Goal: Task Accomplishment & Management: Manage account settings

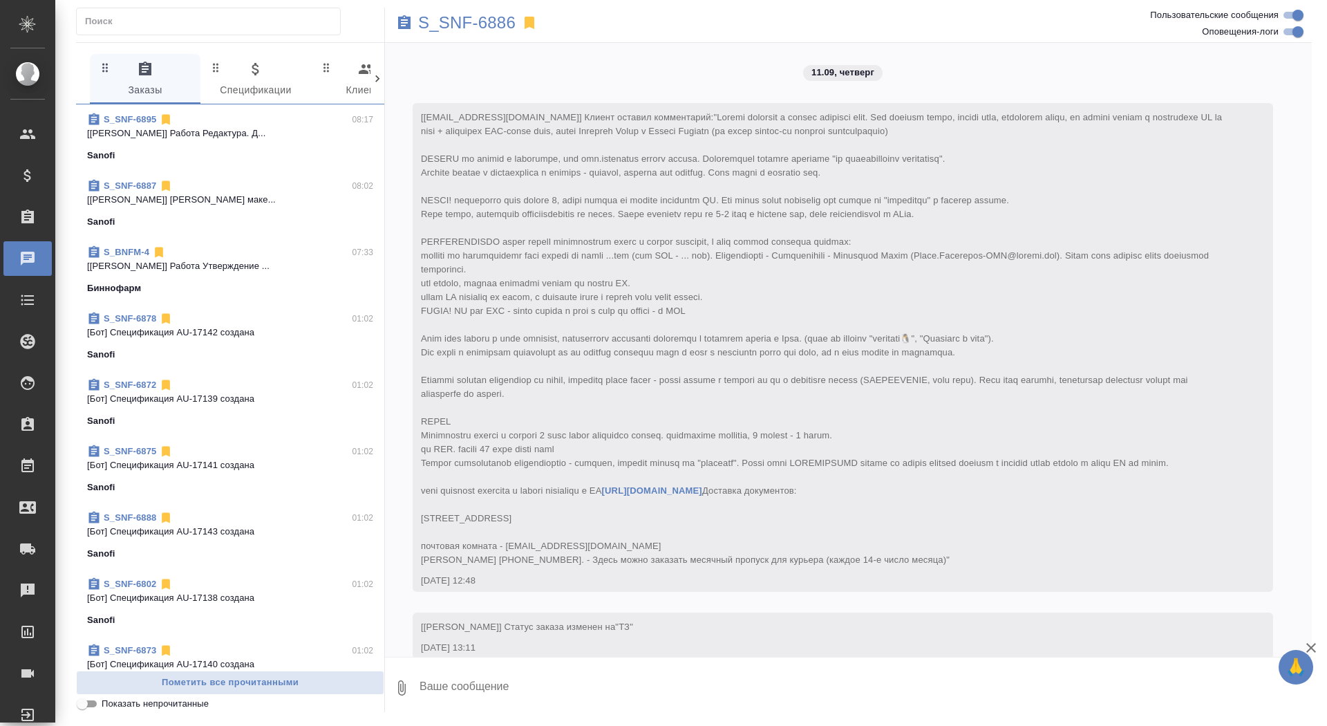
scroll to position [9323, 0]
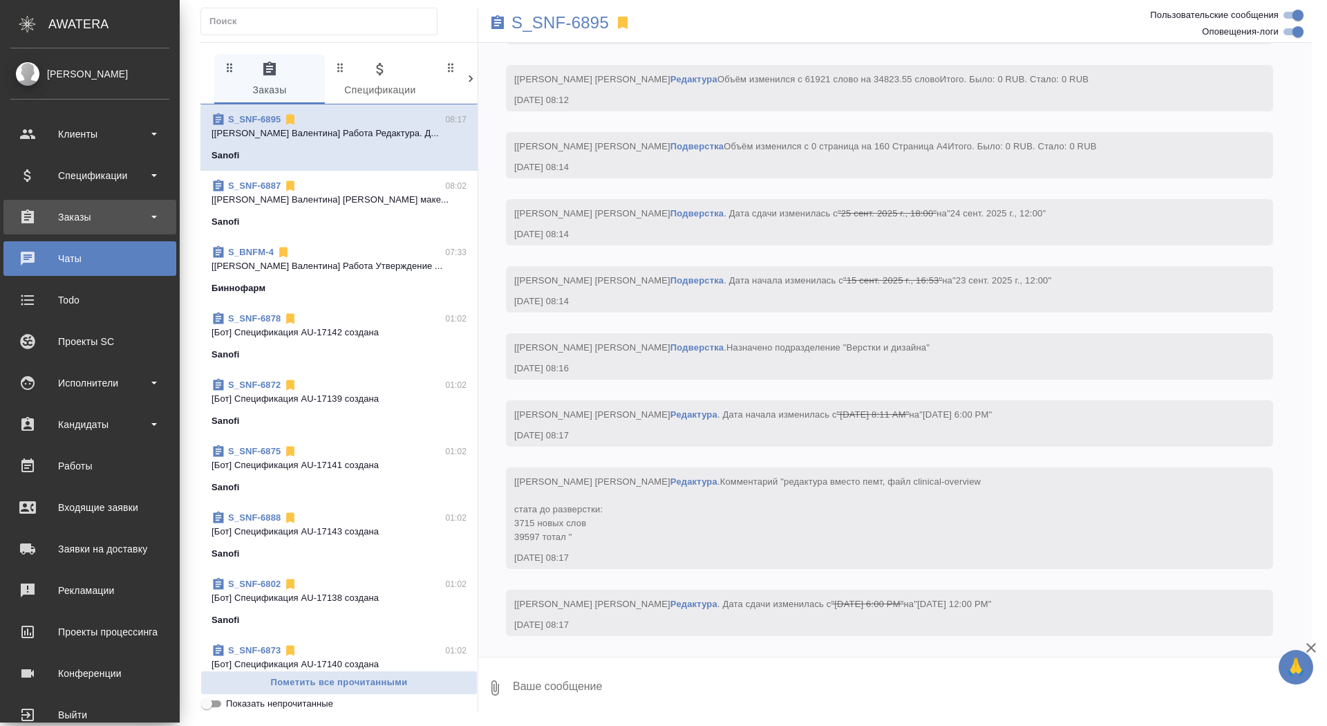
scroll to position [2787, 0]
click at [145, 201] on div "Заказы" at bounding box center [89, 217] width 173 height 35
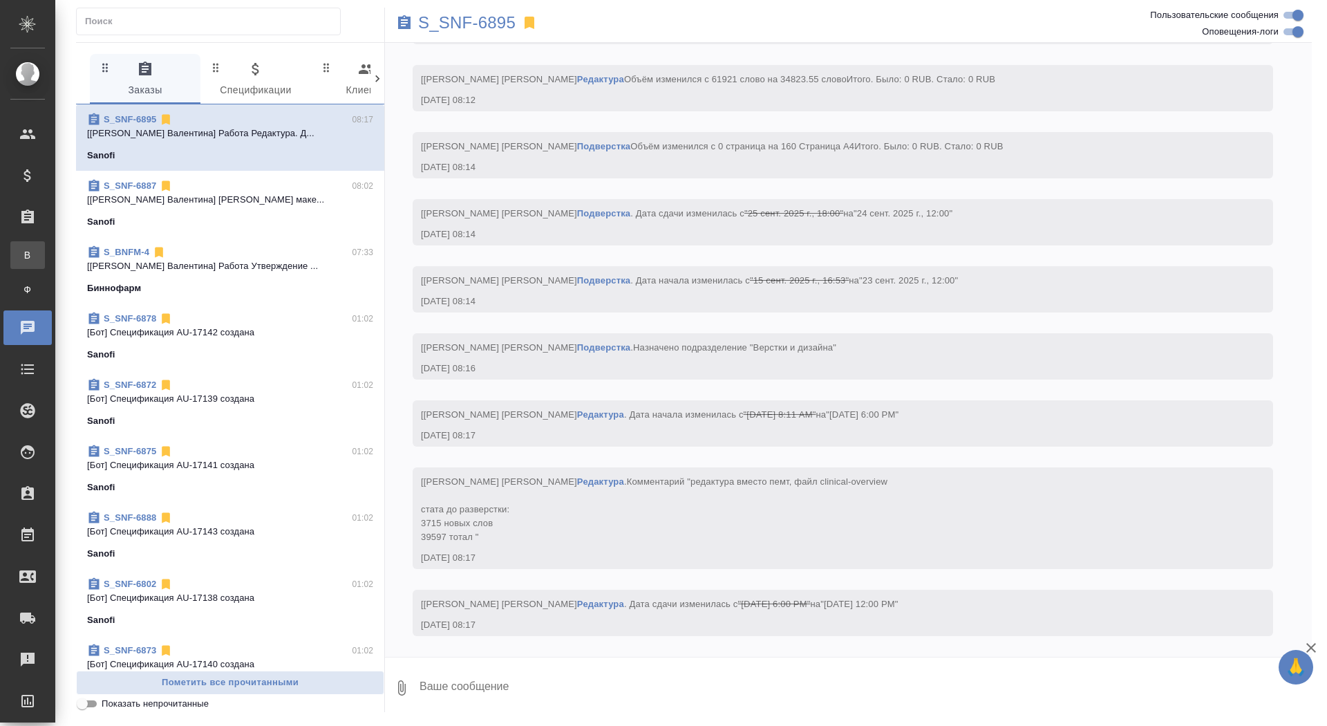
click at [55, 263] on li "В Все заказы" at bounding box center [27, 255] width 55 height 28
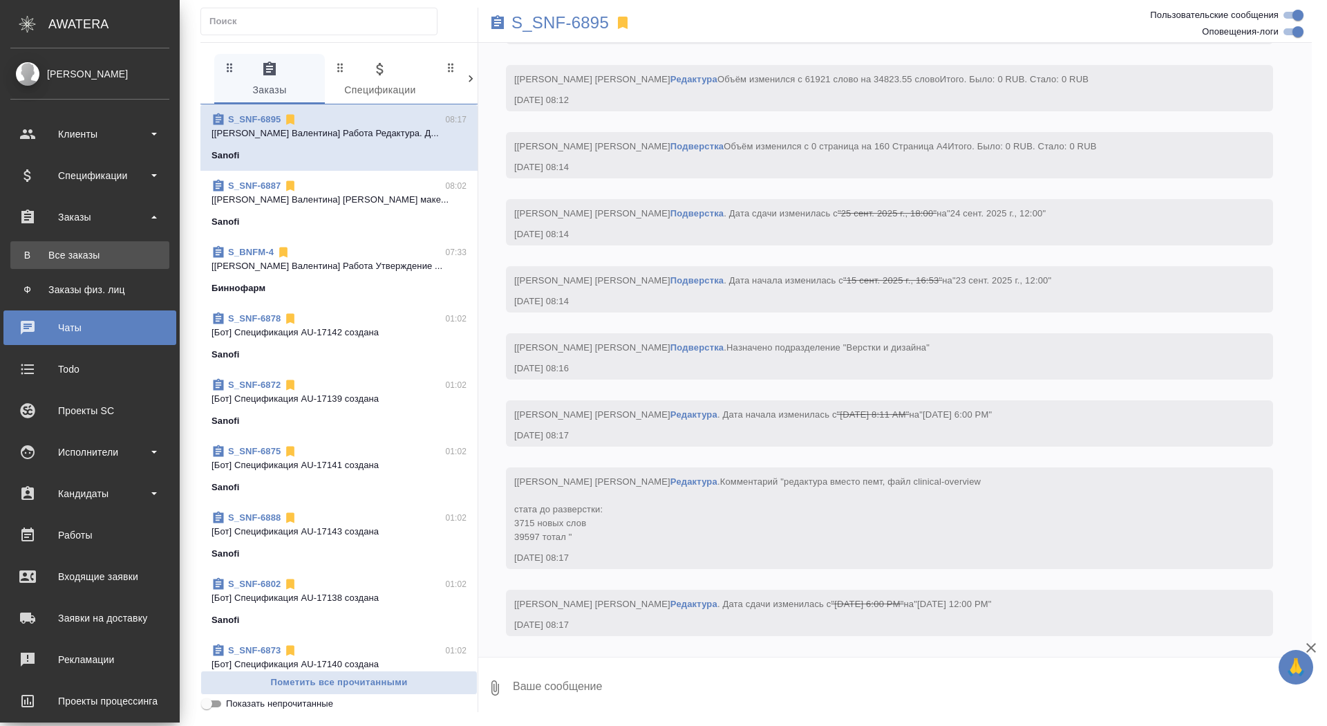
click at [59, 247] on link "В Все заказы" at bounding box center [89, 255] width 159 height 28
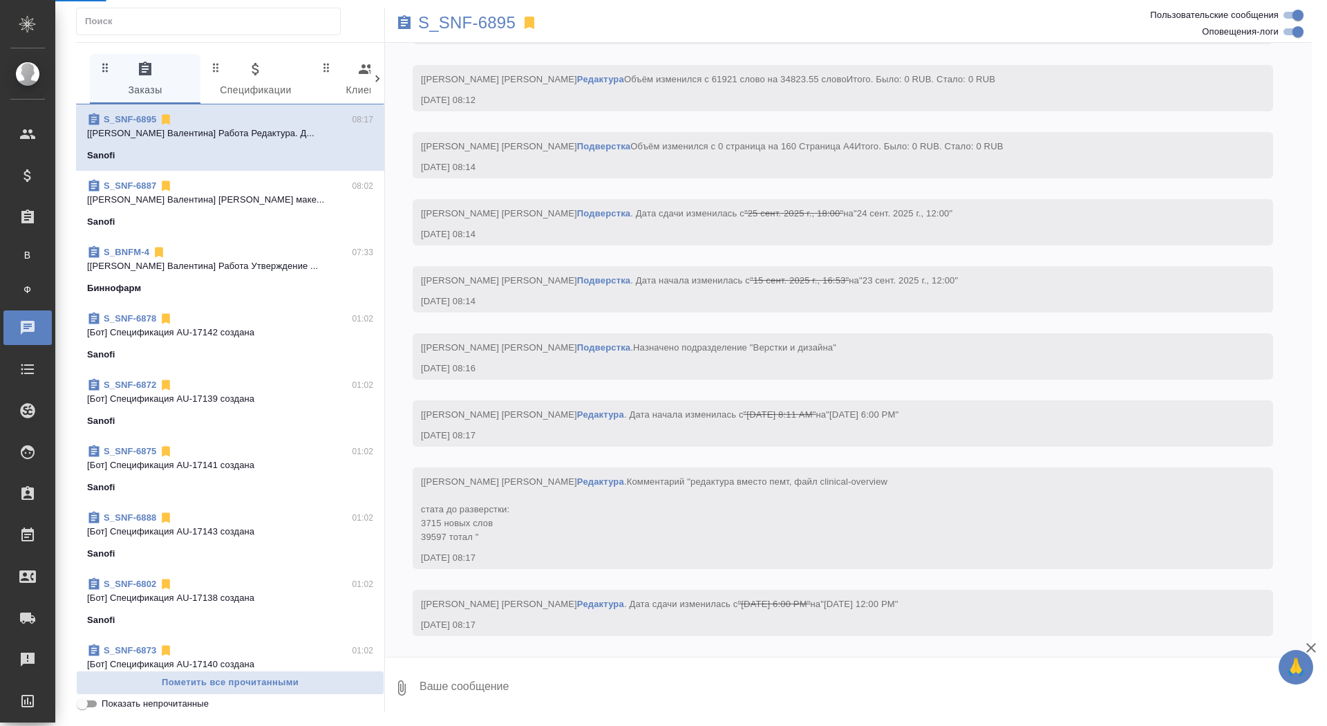
scroll to position [2731, 0]
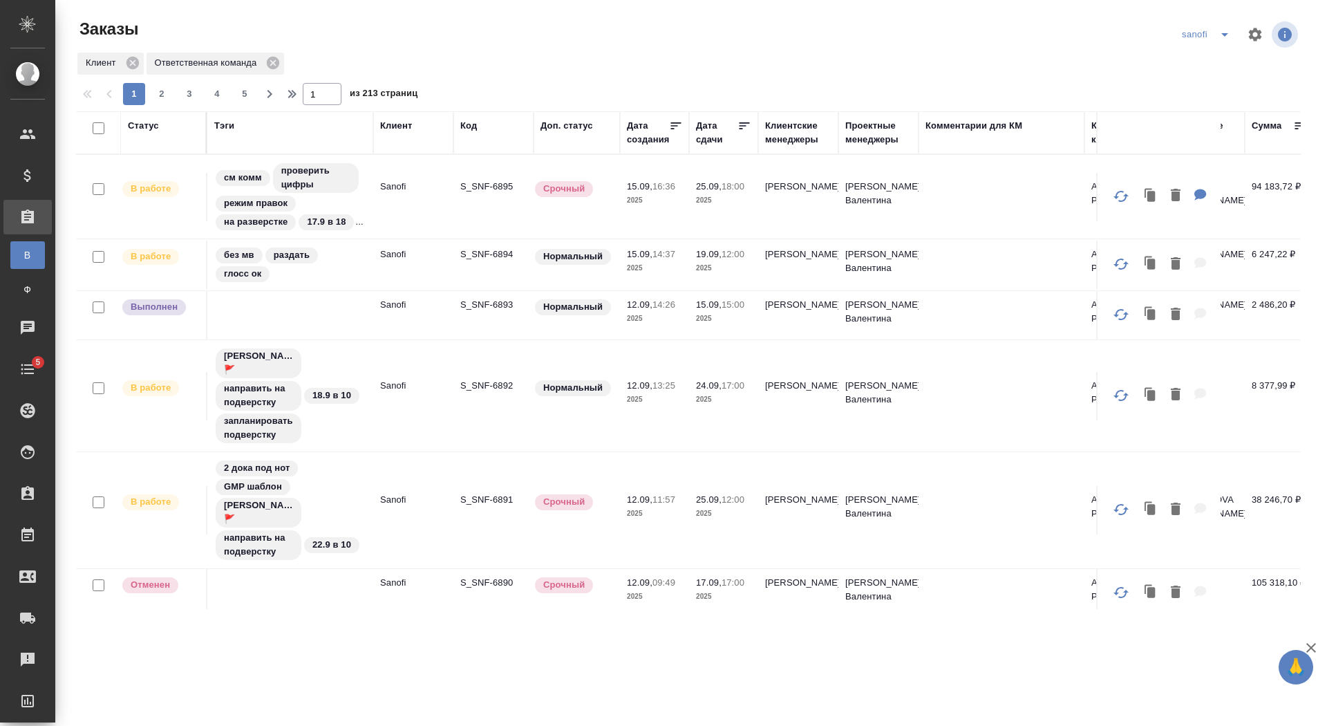
click at [707, 135] on div "Дата сдачи" at bounding box center [716, 133] width 41 height 28
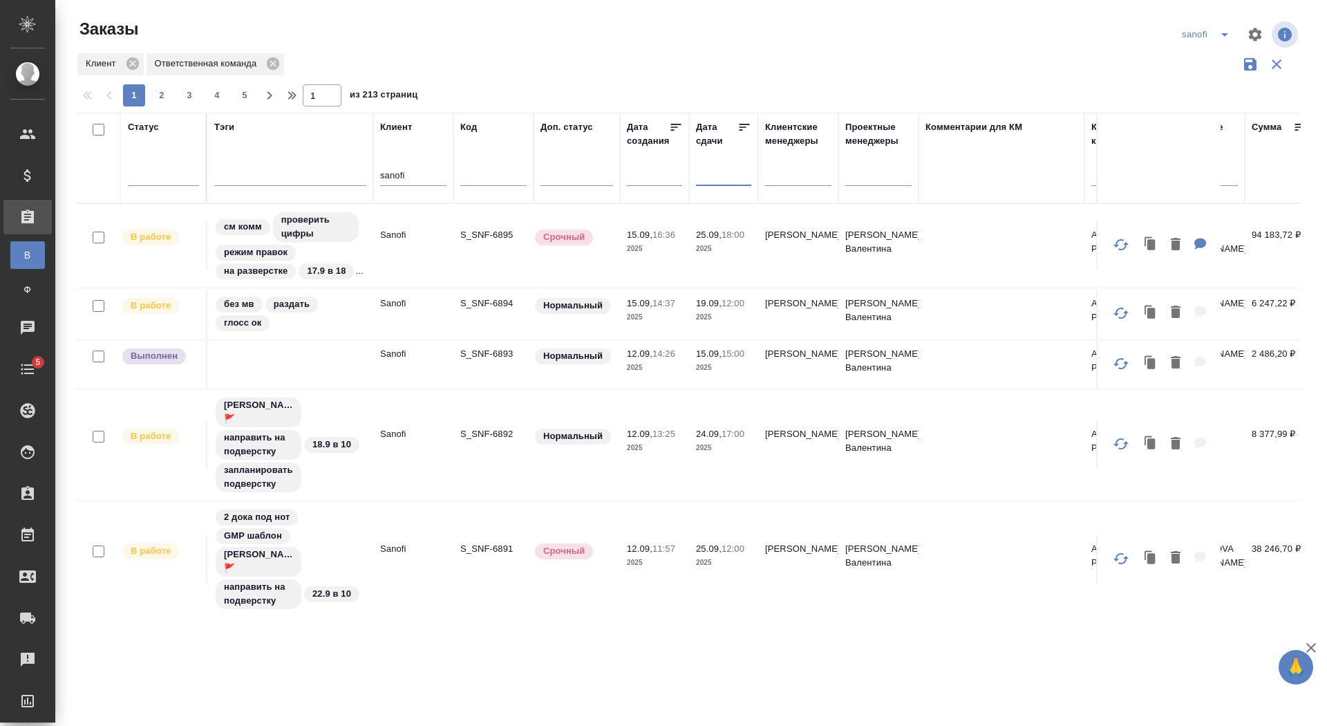
click at [710, 174] on input "text" at bounding box center [727, 173] width 47 height 19
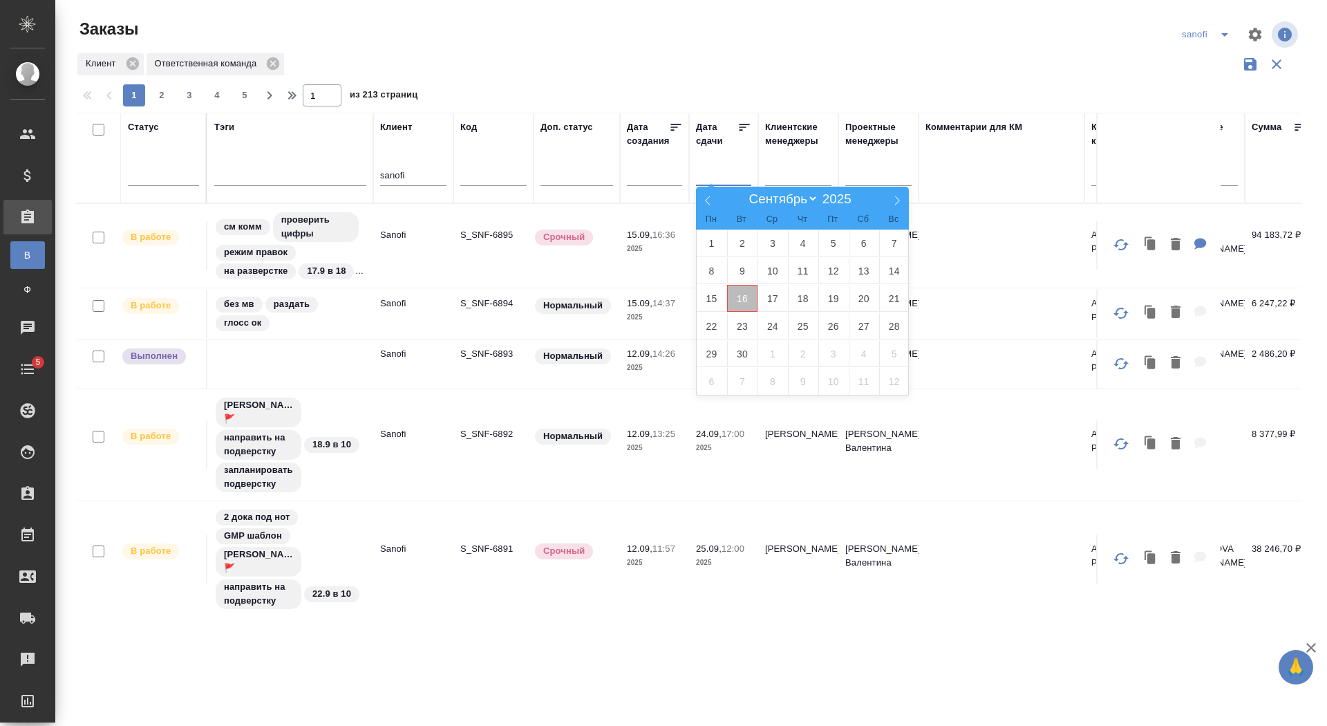
click at [746, 296] on span "16" at bounding box center [742, 298] width 30 height 27
type div "[DATE]T21:00:00.000Z"
click at [770, 299] on span "17" at bounding box center [772, 298] width 30 height 27
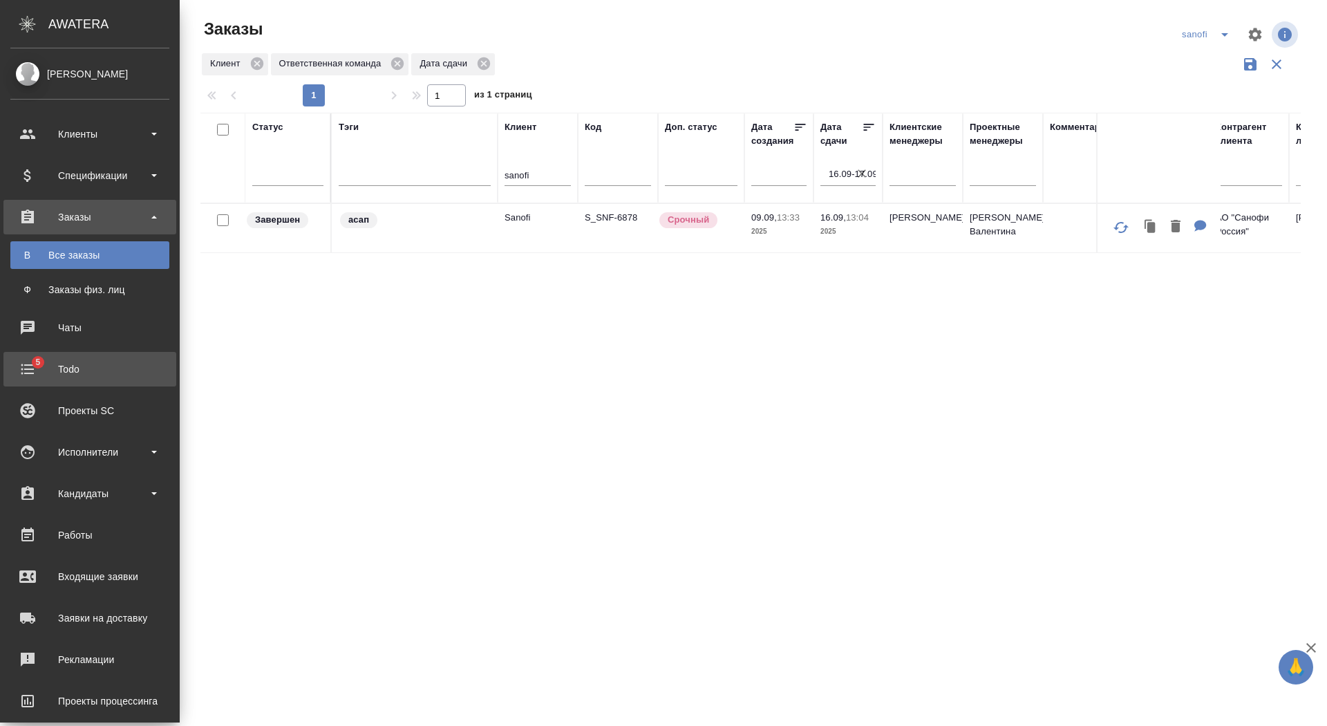
click at [27, 373] on div "Todo" at bounding box center [89, 369] width 159 height 21
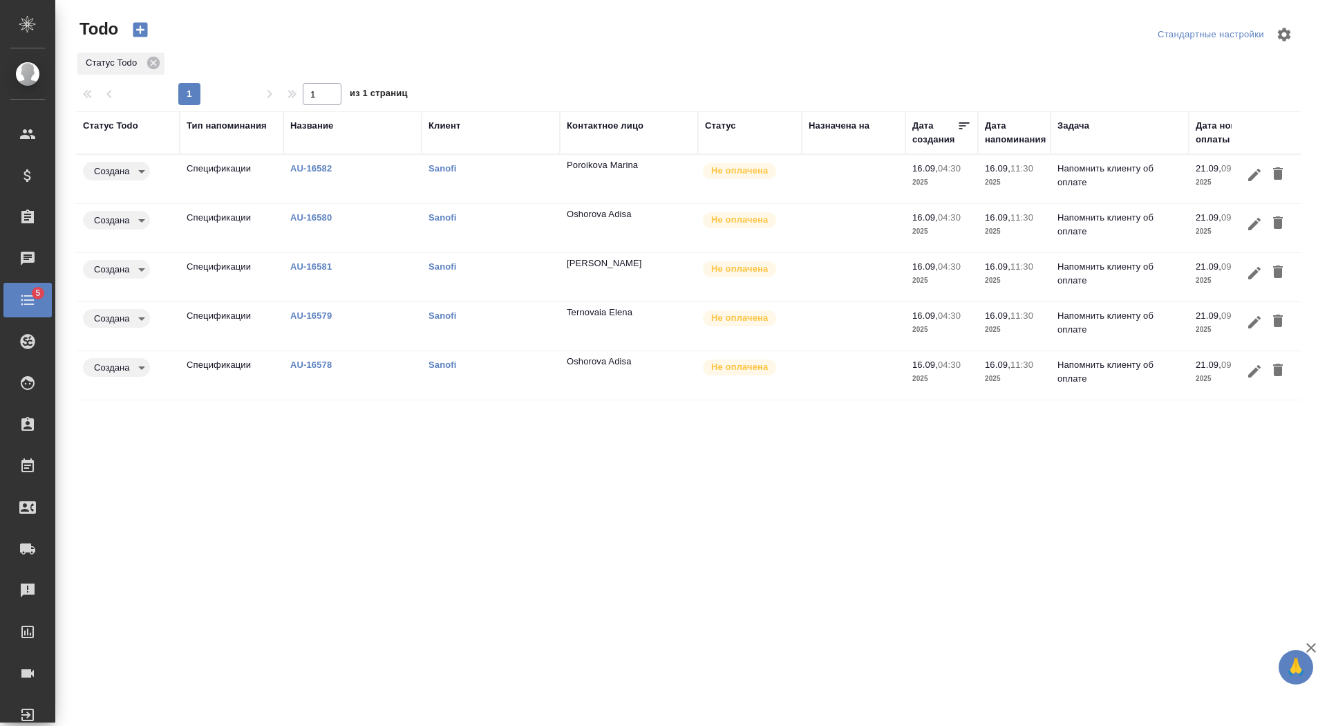
click at [1291, 165] on div at bounding box center [1265, 175] width 55 height 26
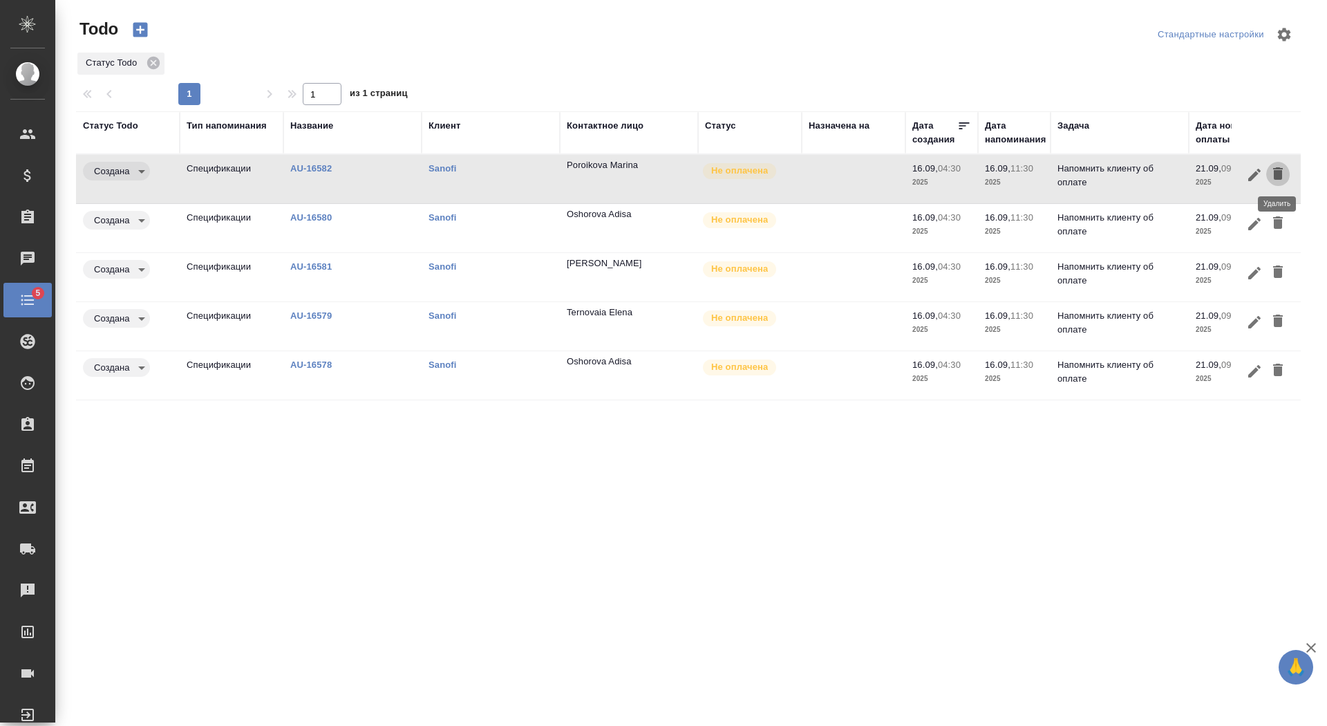
click at [1273, 169] on icon "button" at bounding box center [1277, 173] width 17 height 17
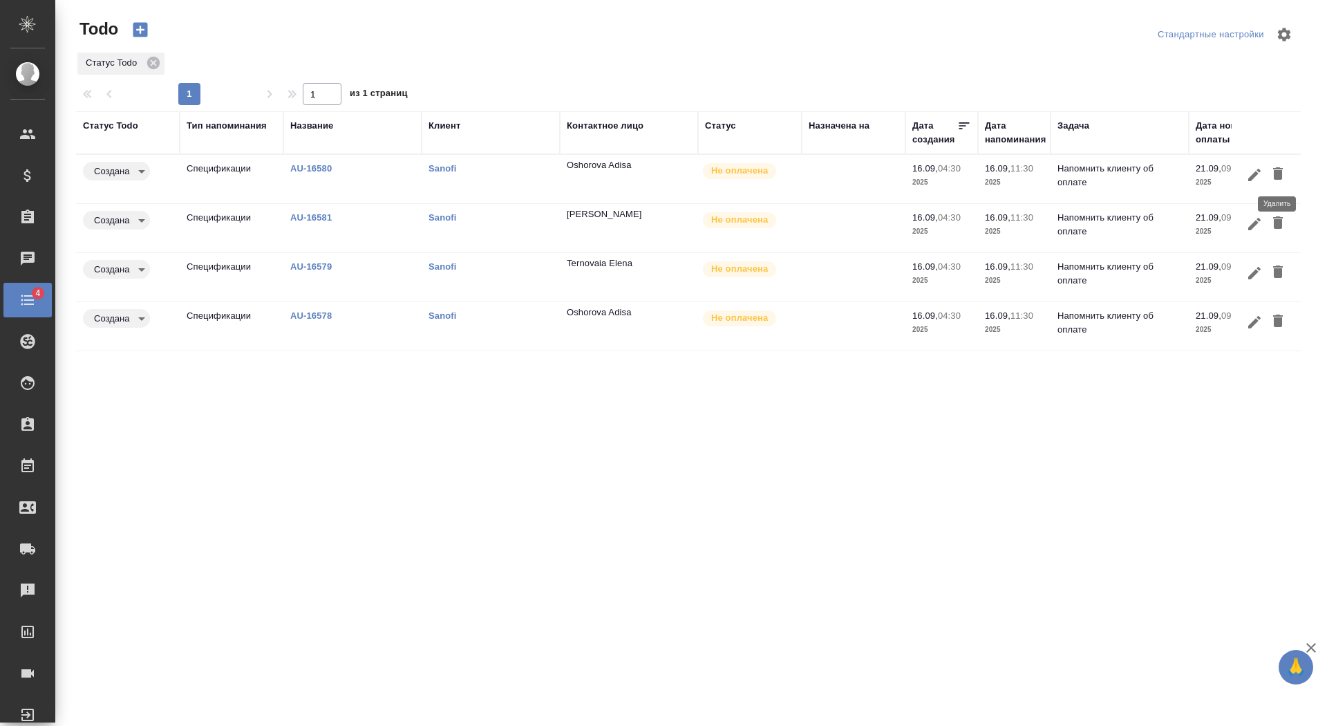
click at [1273, 169] on icon "button" at bounding box center [1277, 173] width 17 height 17
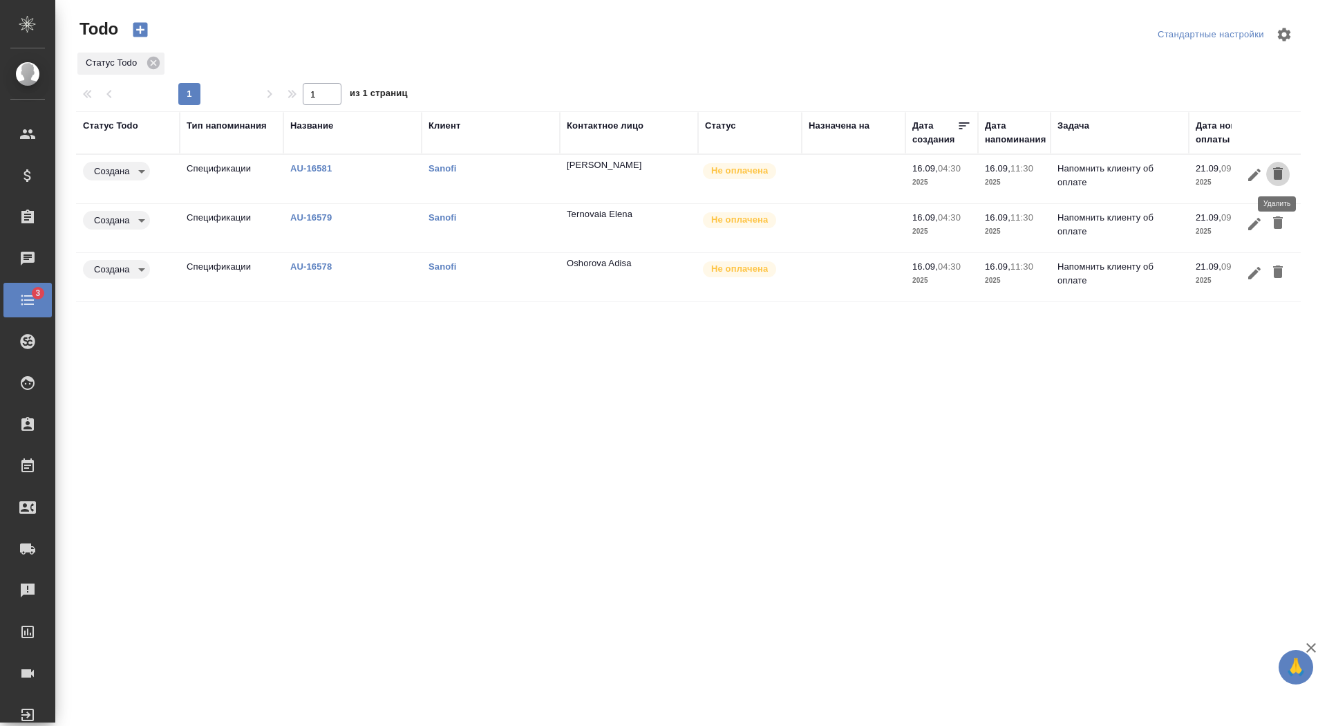
click at [1273, 169] on icon "button" at bounding box center [1277, 173] width 17 height 17
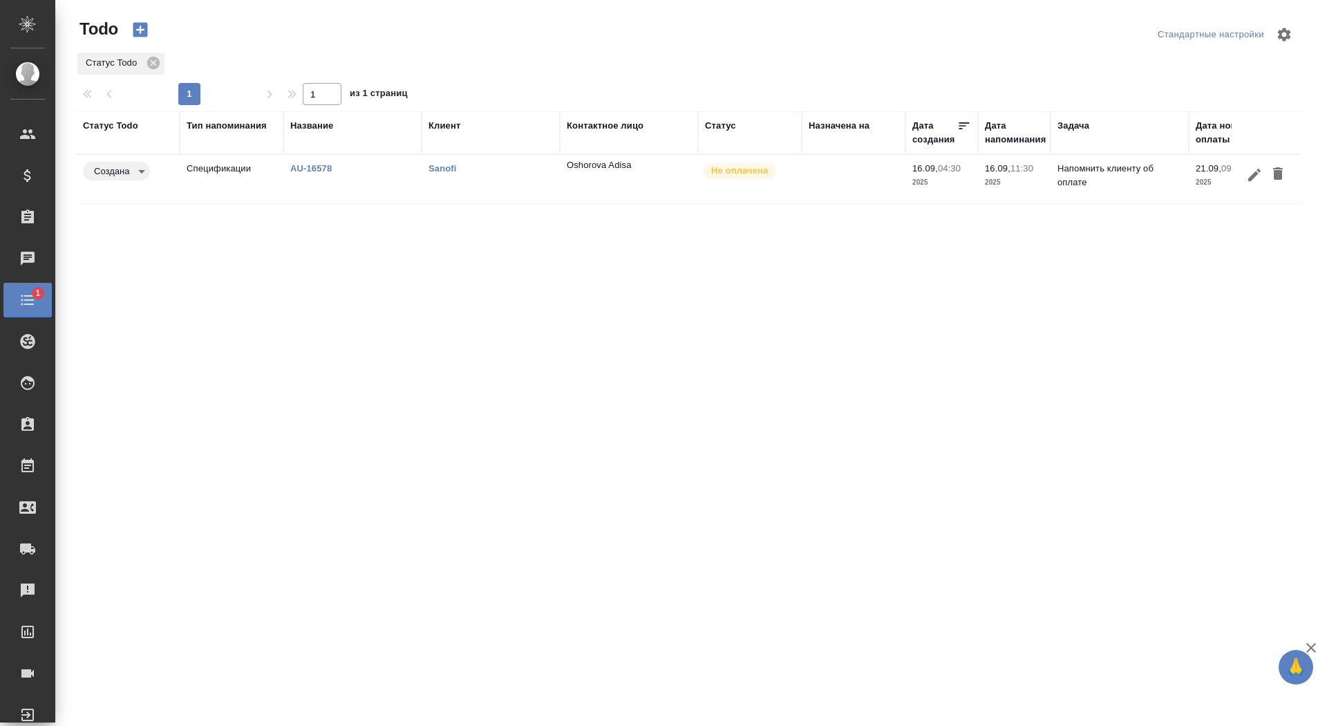
click at [1273, 169] on icon "button" at bounding box center [1278, 173] width 10 height 12
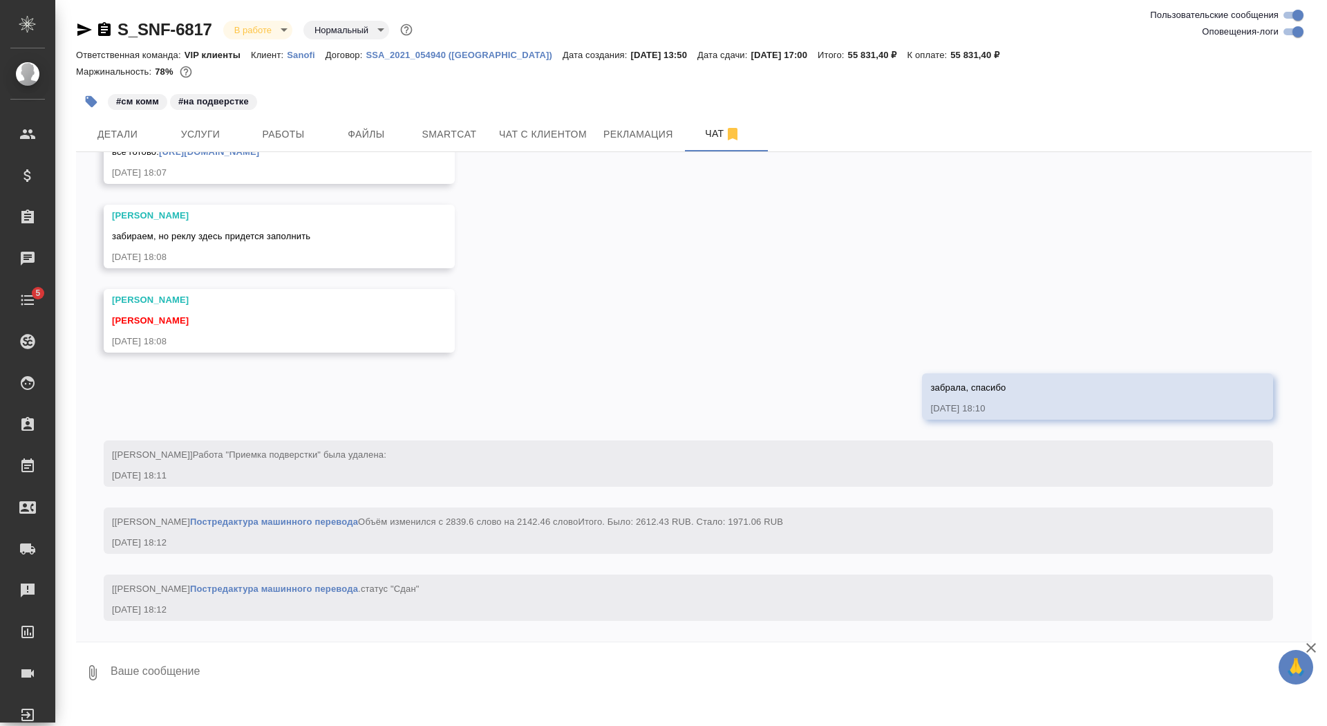
scroll to position [13339, 0]
